Goal: Task Accomplishment & Management: Manage account settings

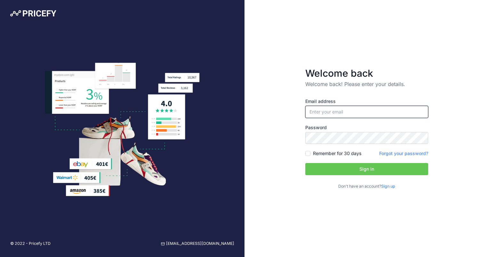
type input "[EMAIL_ADDRESS][DOMAIN_NAME]"
click at [322, 153] on label "Remember for 30 days" at bounding box center [337, 153] width 48 height 6
click at [311, 153] on input "Remember for 30 days" at bounding box center [307, 153] width 5 height 5
checkbox input "true"
click at [330, 172] on button "Sign in" at bounding box center [366, 169] width 123 height 12
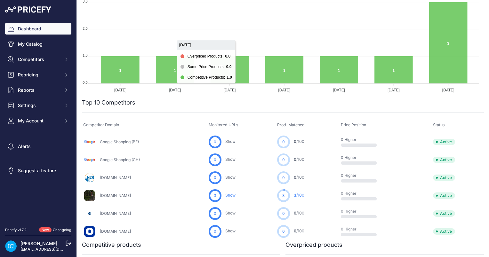
scroll to position [128, 0]
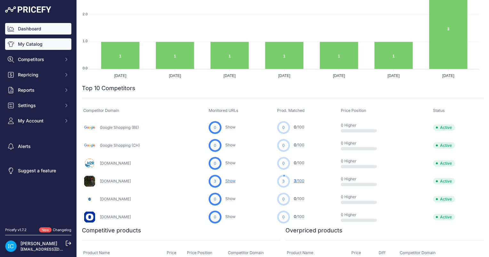
click at [22, 44] on link "My Catalog" at bounding box center [38, 44] width 66 height 12
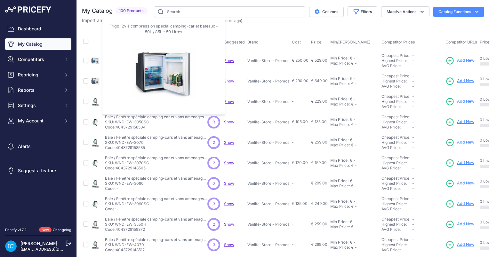
click at [95, 61] on img at bounding box center [95, 60] width 9 height 9
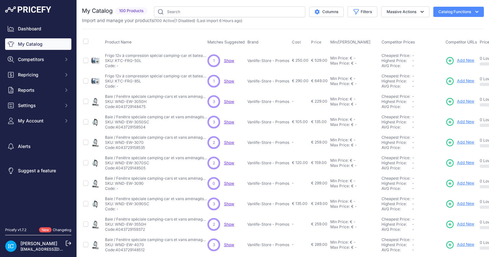
click at [150, 59] on p "SKU: KTC-FRG-50L" at bounding box center [156, 60] width 102 height 5
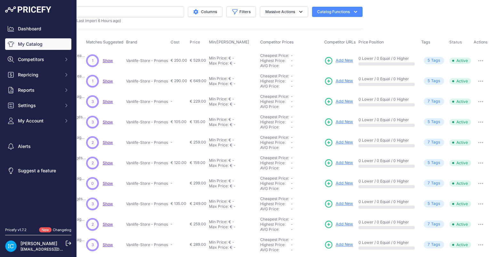
scroll to position [0, 126]
click at [478, 60] on icon "button" at bounding box center [480, 60] width 5 height 1
click at [332, 11] on button "Catalog Functions" at bounding box center [337, 12] width 51 height 10
click at [311, 48] on link "Update Catalog" at bounding box center [326, 49] width 72 height 12
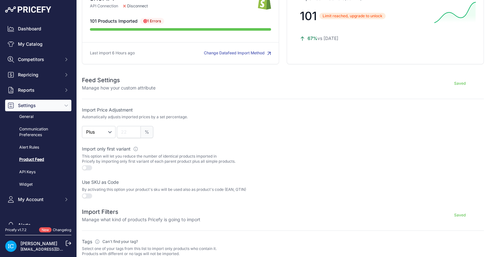
scroll to position [64, 0]
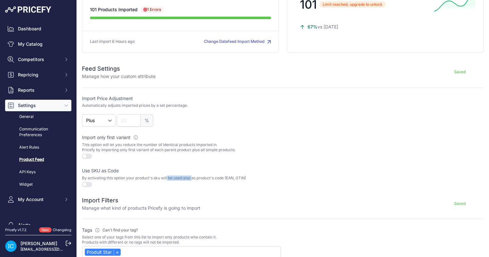
drag, startPoint x: 90, startPoint y: 177, endPoint x: 126, endPoint y: 178, distance: 35.5
click at [126, 178] on p "By activating this option your product's sku will be used also as product's cod…" at bounding box center [181, 178] width 199 height 5
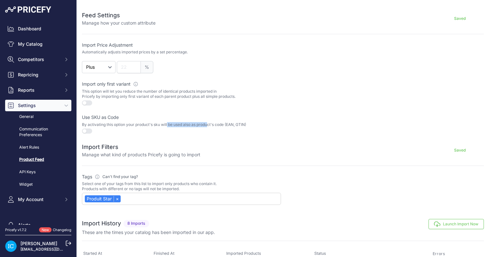
scroll to position [128, 0]
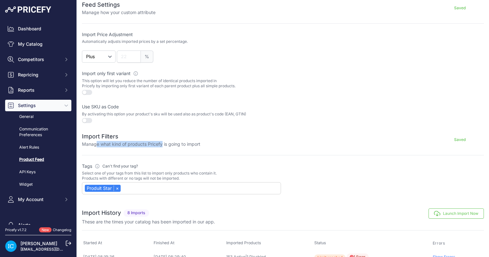
drag, startPoint x: 97, startPoint y: 143, endPoint x: 163, endPoint y: 143, distance: 65.3
click at [163, 143] on p "Manage what kind of products Pricefy is going to import" at bounding box center [141, 144] width 118 height 6
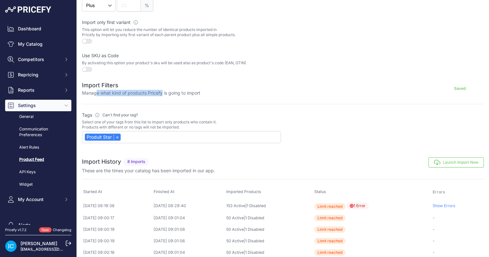
scroll to position [220, 0]
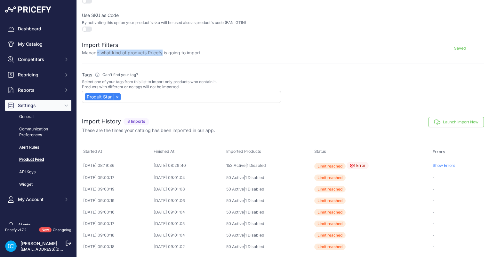
click at [102, 96] on div "Produit Star ×" at bounding box center [103, 96] width 36 height 7
click at [35, 158] on link "Product Feed" at bounding box center [38, 159] width 66 height 11
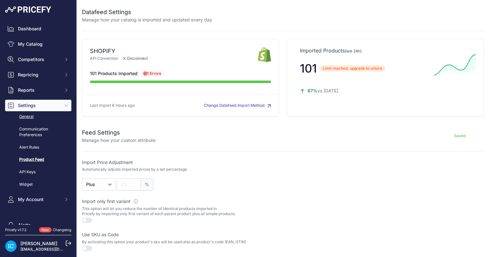
click at [24, 118] on link "General" at bounding box center [38, 116] width 66 height 11
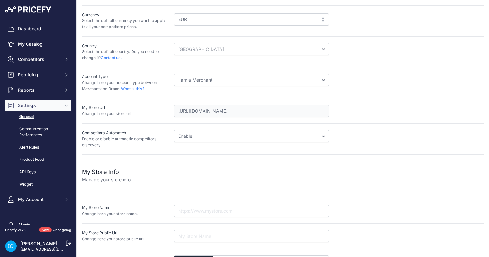
scroll to position [88, 0]
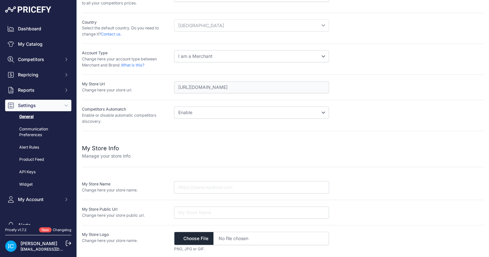
click at [195, 184] on input "text" at bounding box center [251, 188] width 155 height 12
type input "Vanlife Store"
type input "www.vanlife-store.com"
click at [374, 186] on div "Vanlife Store" at bounding box center [329, 188] width 310 height 12
click at [204, 243] on input "file" at bounding box center [251, 238] width 155 height 13
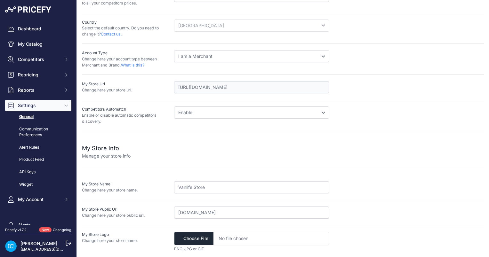
type input "C:\fakepath\Main Logo Vanlife Store.png"
click at [41, 160] on link "Product Feed" at bounding box center [38, 159] width 66 height 11
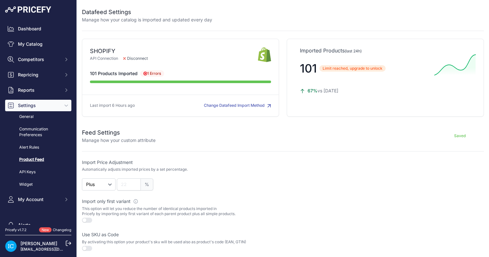
click at [239, 106] on button "Change Datafeed Import Method" at bounding box center [237, 106] width 67 height 6
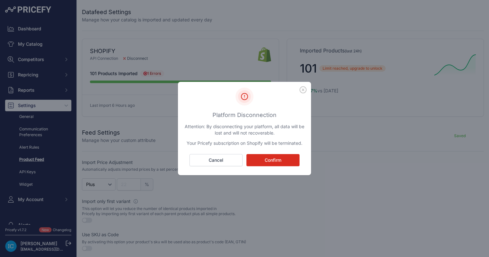
click at [306, 88] on icon "button" at bounding box center [303, 90] width 6 height 6
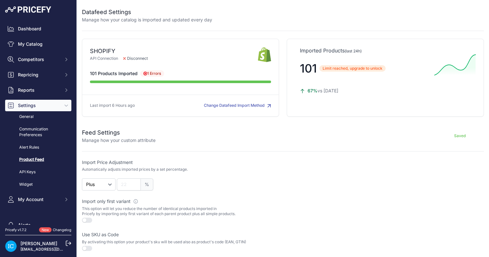
click at [140, 140] on p "Manage how your custom attribute" at bounding box center [119, 140] width 74 height 6
click at [453, 135] on button "Saved" at bounding box center [460, 136] width 48 height 10
click at [41, 64] on button "Competitors" at bounding box center [38, 60] width 66 height 12
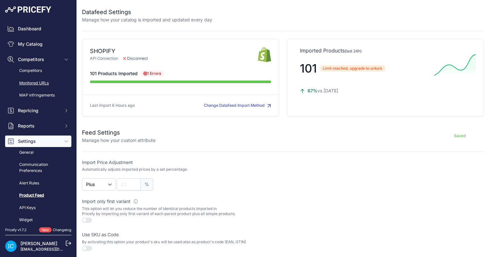
click at [44, 86] on link "Monitored URLs" at bounding box center [38, 83] width 66 height 11
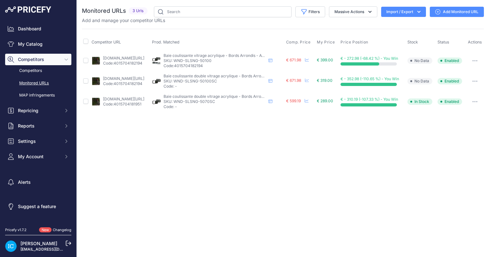
drag, startPoint x: 438, startPoint y: 149, endPoint x: 419, endPoint y: 29, distance: 121.0
click at [438, 149] on div "Close You are not connected to the internet." at bounding box center [283, 128] width 412 height 257
click at [361, 238] on div "Close You are not connected to the internet." at bounding box center [283, 128] width 412 height 257
click at [215, 62] on p "SKU: WND-SLSNG-50100" at bounding box center [215, 60] width 102 height 5
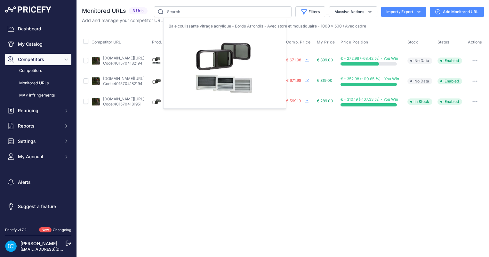
click at [161, 60] on img at bounding box center [156, 60] width 9 height 9
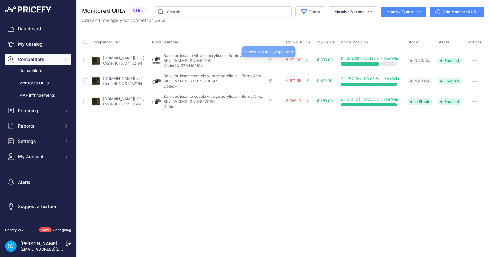
click at [272, 61] on icon at bounding box center [271, 61] width 4 height 4
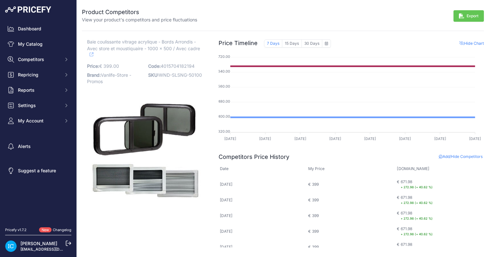
click at [173, 65] on span "4015704182194" at bounding box center [178, 65] width 34 height 5
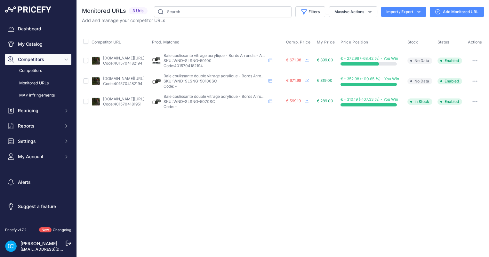
click at [408, 11] on button "Import / Export" at bounding box center [403, 12] width 45 height 10
click at [465, 8] on link "Add Monitored URL" at bounding box center [457, 12] width 54 height 10
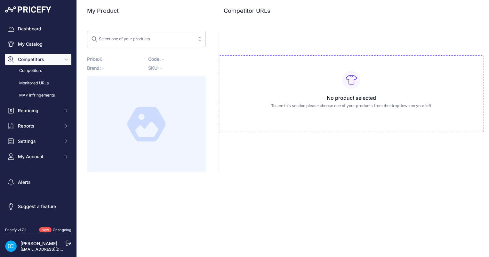
click at [132, 44] on span "Select one of your products" at bounding box center [141, 39] width 101 height 10
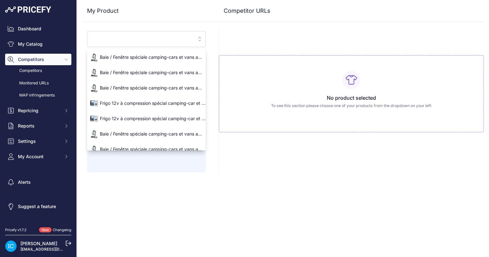
click at [293, 154] on div "No product selected To see this section please choose one of your products from…" at bounding box center [351, 101] width 265 height 143
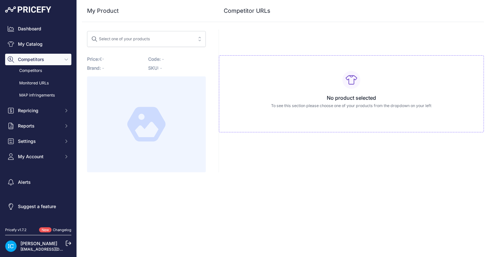
click at [184, 36] on span "Select one of your products" at bounding box center [141, 39] width 101 height 10
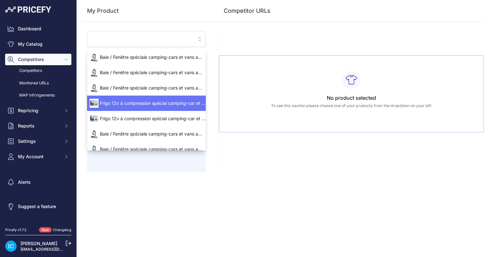
click at [153, 103] on span "Frigo 12v à compression spécial camping-car et bateaux - 50L / 85L - 50 Litres" at bounding box center [146, 103] width 119 height 6
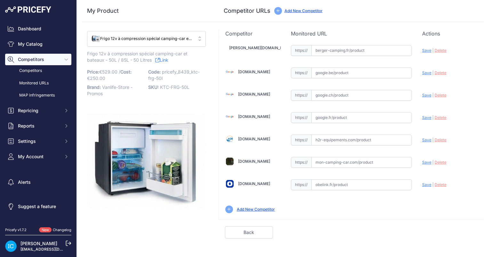
click at [331, 115] on input "text" at bounding box center [362, 117] width 101 height 11
paste input "https://www.google.com/search?q=frigo+%C3%A0+compression+50L+cv50L&sca_esv=2193…"
click at [425, 117] on span "Save" at bounding box center [426, 117] width 9 height 5
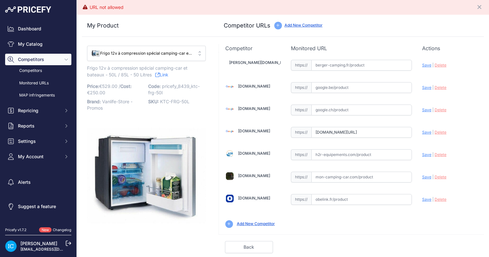
scroll to position [0, 106]
drag, startPoint x: 352, startPoint y: 131, endPoint x: 411, endPoint y: 132, distance: 59.9
click at [411, 132] on input "www.google.com/search?q=frigo+%C3%A0+compression+50L+cv50L&sca_esv=219388647f98…" at bounding box center [362, 132] width 101 height 11
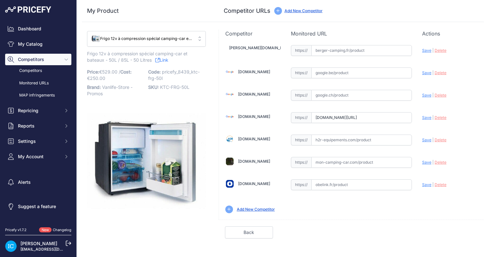
scroll to position [0, 0]
click at [346, 118] on input "www.google.com/search?q=frigo+%C3%A0+compression+50L+cv50L&sca_esv=219388647f98…" at bounding box center [362, 117] width 101 height 11
click at [429, 117] on span "Save" at bounding box center [426, 117] width 9 height 5
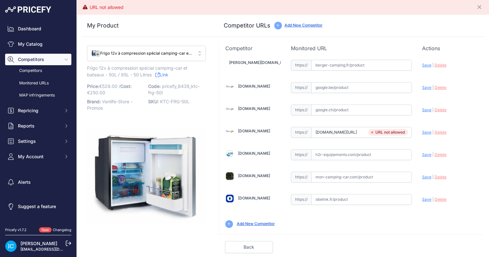
click at [349, 129] on input "www.google.fr/search?q=frigo+%C3%A0+compression+50L+cv50L&sca_esv=219388647f983…" at bounding box center [362, 132] width 101 height 11
paste input "https://www.google.com/search?q=frigo+50L+compression&sca_esv=219388647f983b16&…"
drag, startPoint x: 350, startPoint y: 136, endPoint x: 279, endPoint y: 135, distance: 71.4
click at [279, 135] on div "Berger-camping.fr Valid Save" at bounding box center [351, 143] width 265 height 182
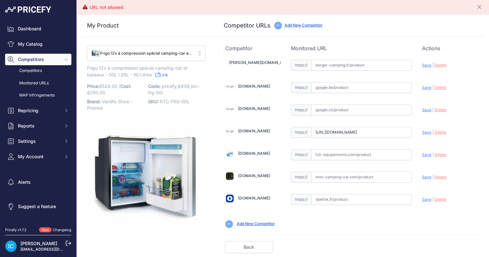
scroll to position [0, 812]
click at [335, 132] on input "https://www.google.com/search?q=frigo+50L+compression&sca_esv=219388647f983b16&…" at bounding box center [362, 132] width 101 height 11
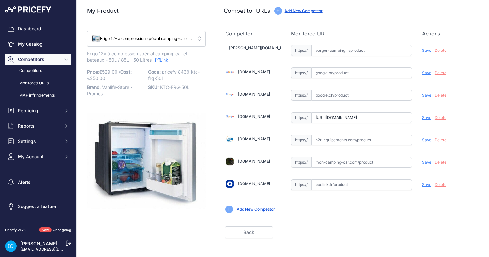
scroll to position [0, 0]
type input "www.google.fr/search?q=frigo+50L+compression&sca_esv=219388647f983b16&udm=28&sx…"
click at [426, 116] on span "Save" at bounding box center [426, 117] width 9 height 5
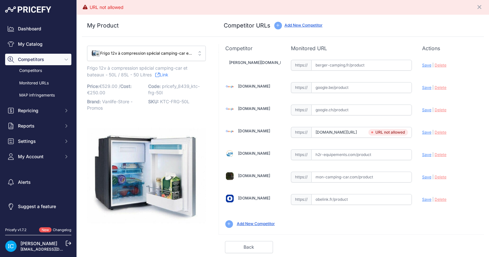
click at [334, 177] on input "text" at bounding box center [362, 177] width 101 height 11
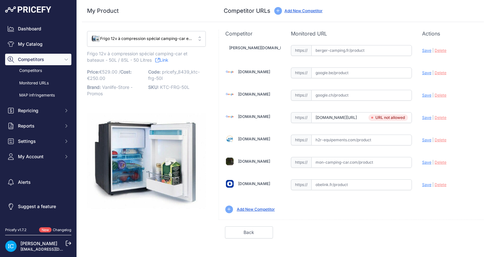
paste input "https://www.mon-camping-car.com/refrigerateur-a-compression-50-l-cv50l-carbest.…"
type input "www.mon-camping-car.com/refrigerateur-a-compression-50-l-cv50l-carbest.html"
drag, startPoint x: 343, startPoint y: 117, endPoint x: 300, endPoint y: 121, distance: 43.1
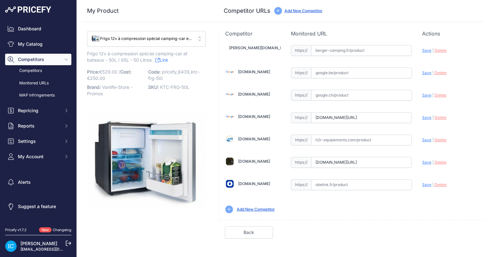
click at [300, 121] on div "https:// www.google.fr/search?q=frigo+50L+compression&sca_esv=219388647f983b16&…" at bounding box center [351, 117] width 121 height 11
click at [327, 117] on input "www.google.fr/search?q=frigo+50L+compression&sca_esv=219388647f983b16&udm=28&sx…" at bounding box center [362, 117] width 101 height 11
type input "google.fr/search?q=frigo+50L+compression&sca_esv=219388647f983b16&udm=28&sxsrf=…"
click at [424, 116] on span "Save" at bounding box center [426, 117] width 9 height 5
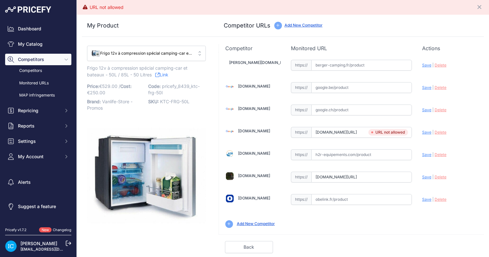
click at [423, 177] on span "Save" at bounding box center [426, 177] width 9 height 5
type input "https://www.mon-camping-car.com/refrigerateur-a-compression-50-l-cv50l-carbest.…"
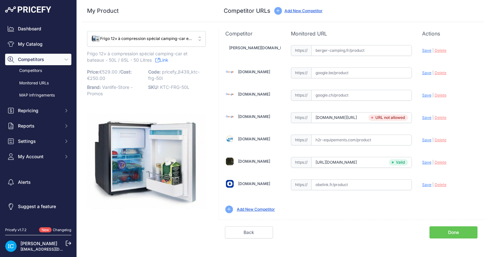
click at [267, 210] on link "Add New Competitor" at bounding box center [256, 209] width 38 height 5
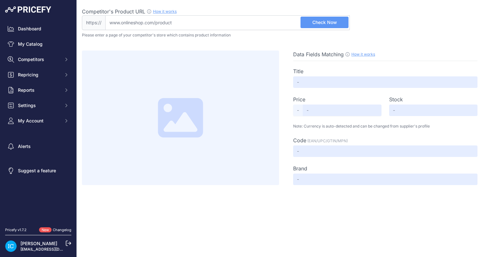
click at [162, 23] on input "Competitor's Product URL How it works In order to create your competitor's extr…" at bounding box center [227, 22] width 245 height 15
paste input "[URL][DOMAIN_NAME]"
click at [169, 16] on input "[DOMAIN_NAME][URL]" at bounding box center [227, 22] width 245 height 15
paste input "[URL][DOMAIN_NAME]"
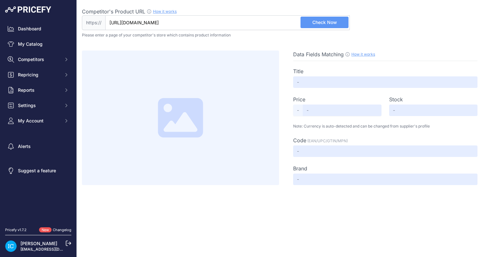
type input "[DOMAIN_NAME][URL]"
click at [318, 17] on button "Check Now" at bounding box center [325, 23] width 48 height 12
type input "REFRIGERATEUR A COMPRESSION 12V/24V, 50L - CARBEST"
type input "679"
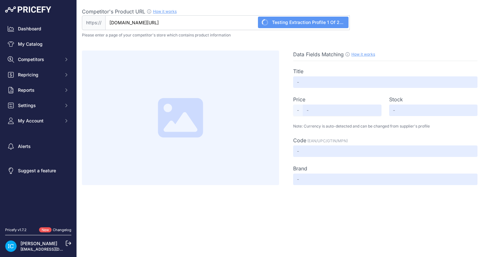
type input "Available"
type input "4043729155848"
type input "CARBEST"
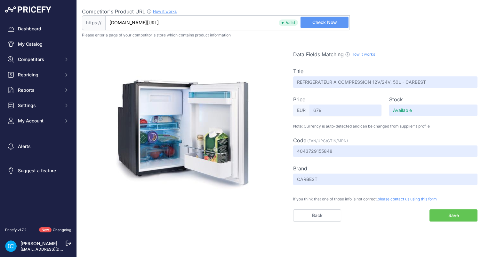
click at [446, 214] on button "Save" at bounding box center [454, 216] width 48 height 12
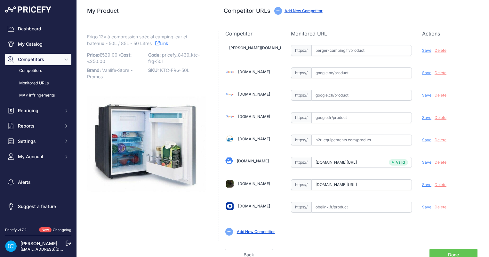
click at [330, 141] on input "text" at bounding box center [362, 140] width 101 height 11
paste input "https://www.h2r-equipements.com/refrigerateur-a-compresseur-12-24v-camping-car-…"
click at [426, 138] on span "Save" at bounding box center [426, 140] width 9 height 5
type input "https://www.h2r-equipements.com/refrigerateur-a-compresseur-12-24v-camping-car-…"
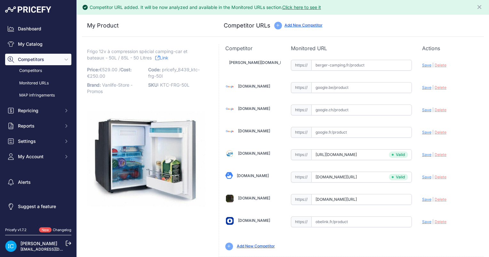
click at [423, 200] on span "Save" at bounding box center [426, 199] width 9 height 5
type input "https://www.mon-camping-car.com/refrigerateur-a-compression-50-l-cv50l-carbest.…"
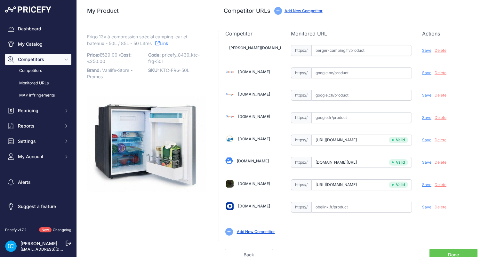
click at [265, 230] on link "Add New Competitor" at bounding box center [256, 232] width 38 height 5
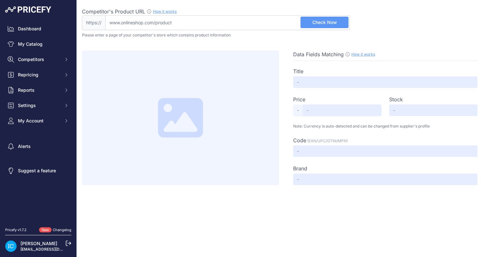
click at [189, 21] on input "Competitor's Product URL How it works In order to create your competitor's extr…" at bounding box center [227, 22] width 245 height 15
paste input "[URL][DOMAIN_NAME]"
type input "[DOMAIN_NAME][URL]"
click at [317, 22] on span "Check Now" at bounding box center [324, 22] width 25 height 6
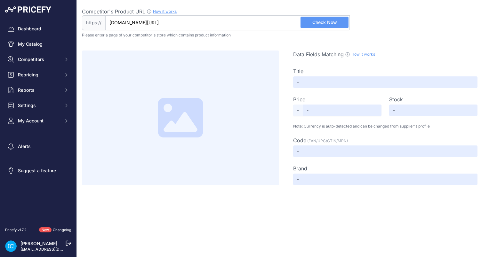
scroll to position [0, 0]
type input "Réfrigérateur à compression CARBEST CV50L"
type input "539.99"
type input "Available"
type input "4043729155848"
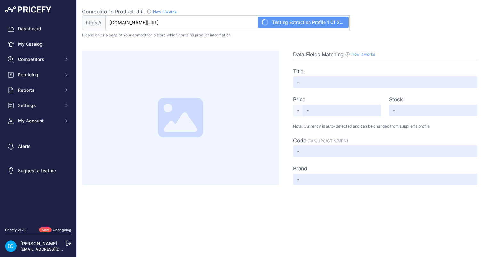
type input "Carbest"
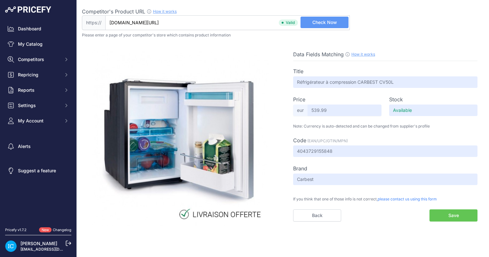
click at [450, 215] on button "Save" at bounding box center [454, 216] width 48 height 12
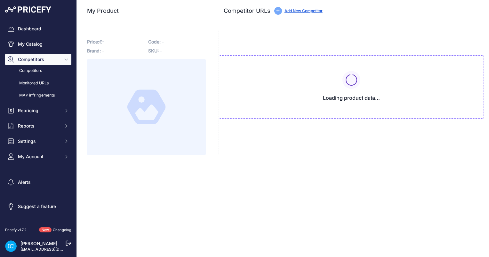
type input "[DOMAIN_NAME][URL]"
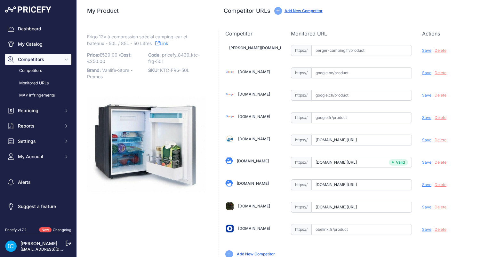
scroll to position [25, 0]
